Goal: Navigation & Orientation: Understand site structure

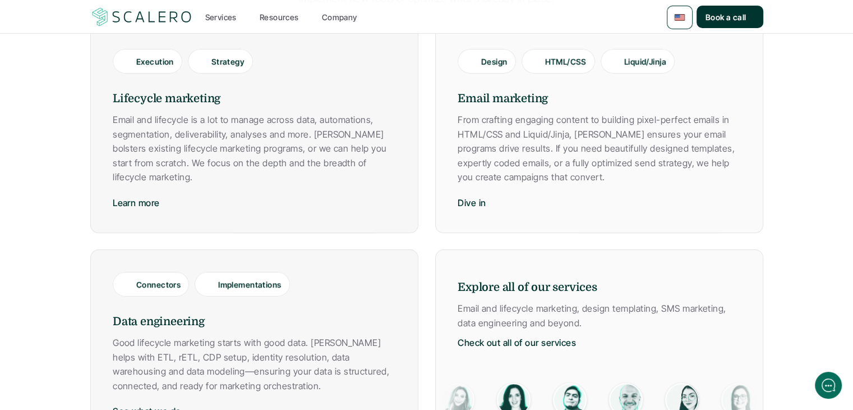
scroll to position [473, 0]
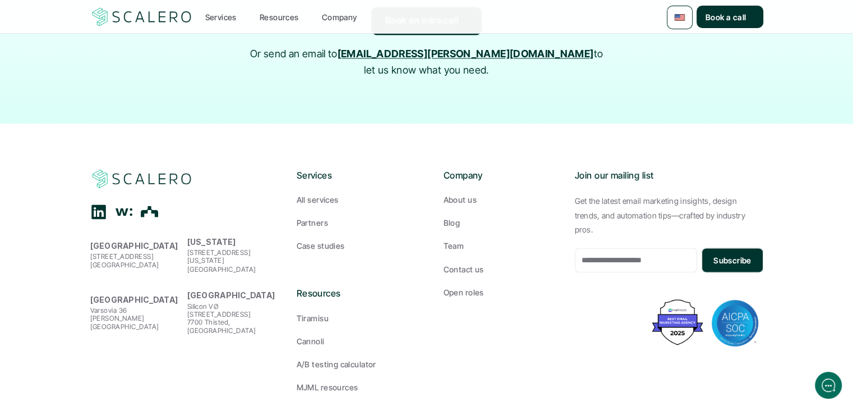
scroll to position [1876, 0]
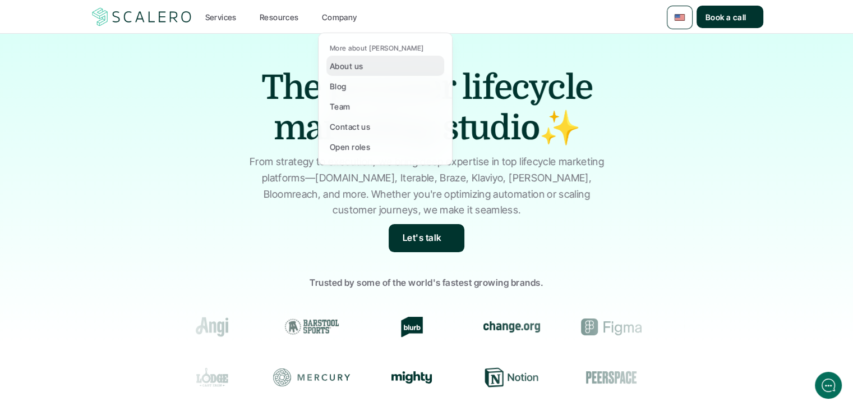
click at [350, 70] on p "About us" at bounding box center [346, 66] width 33 height 12
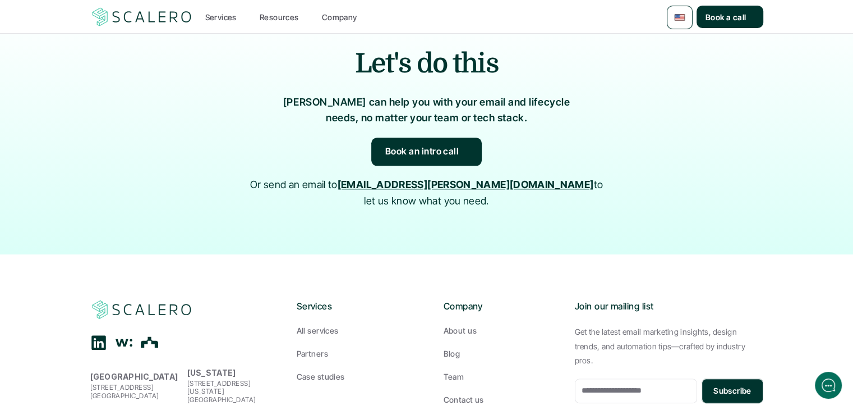
scroll to position [1331, 0]
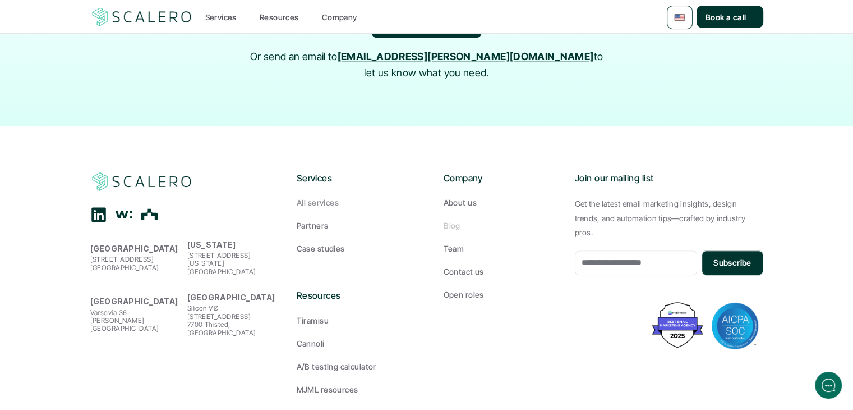
click at [448, 219] on p "Blog" at bounding box center [452, 225] width 17 height 12
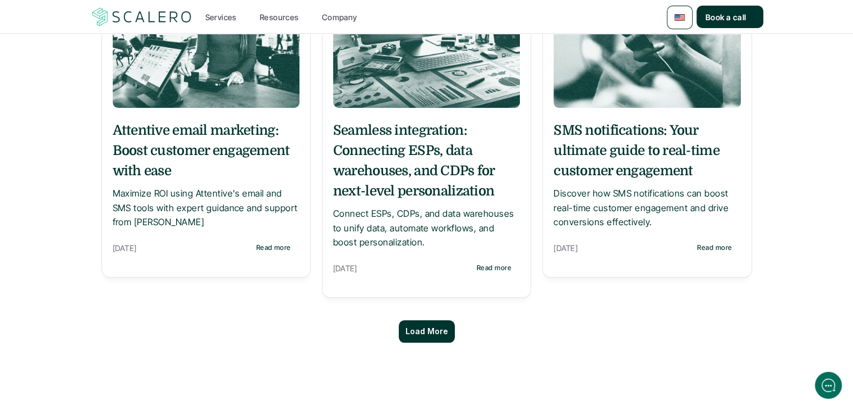
scroll to position [1290, 0]
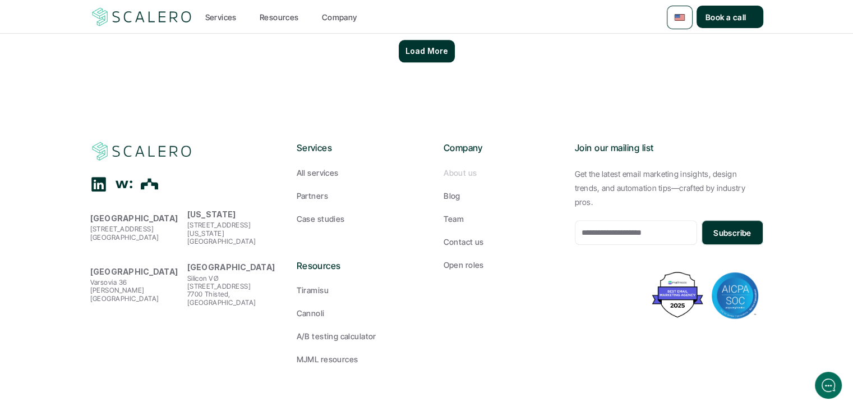
click at [458, 172] on p "About us" at bounding box center [460, 173] width 33 height 12
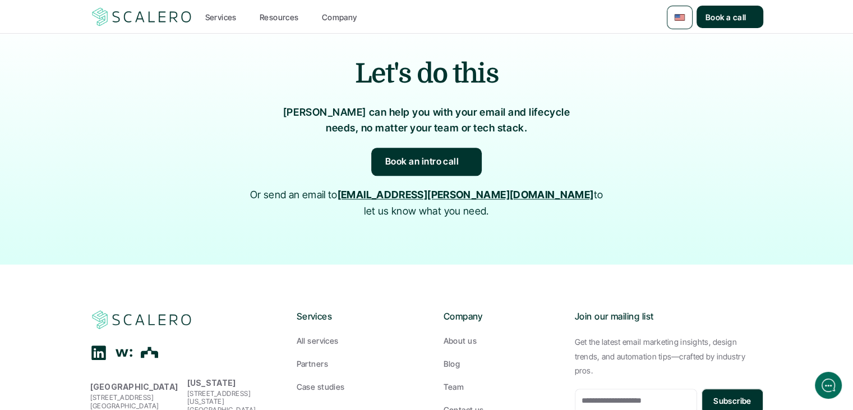
scroll to position [1331, 0]
